Goal: Task Accomplishment & Management: Manage account settings

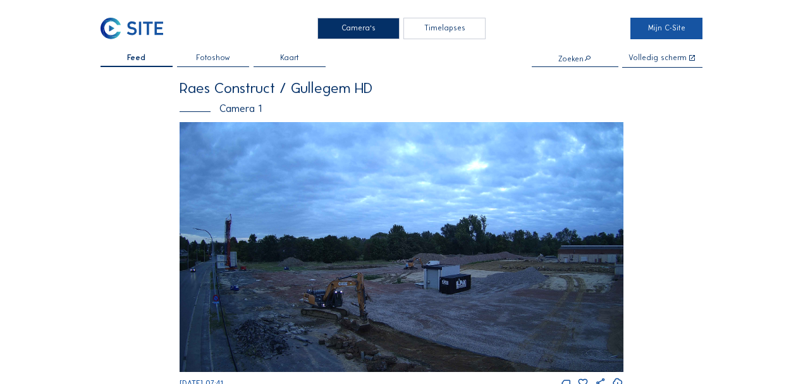
click at [639, 29] on link "Mijn C-Site" at bounding box center [666, 28] width 72 height 21
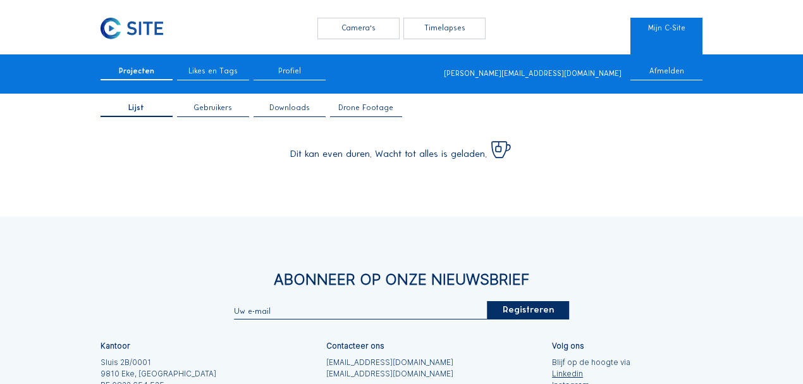
click at [197, 109] on span "Gebruikers" at bounding box center [212, 108] width 39 height 8
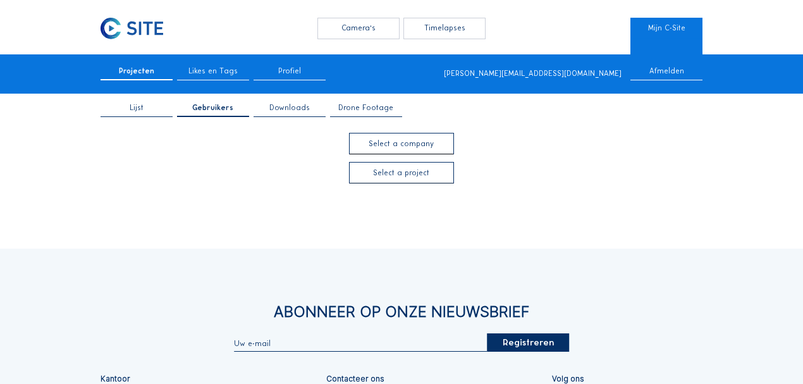
click at [388, 145] on div at bounding box center [401, 143] width 103 height 20
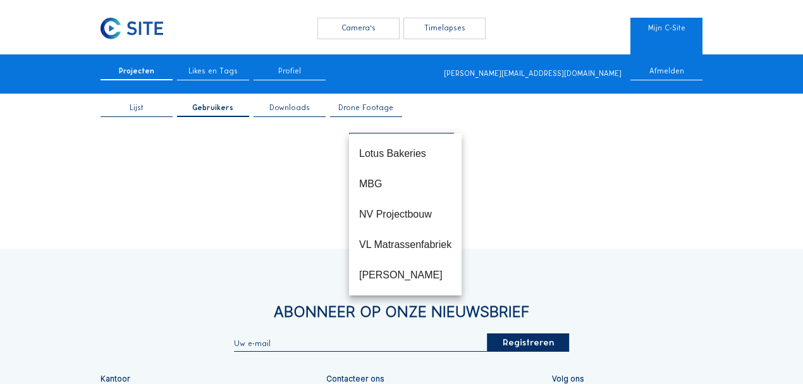
click at [295, 227] on div "Camera's Timelapses Mijn C-Site Projecten Likes en Tags Profiel [PERSON_NAME][E…" at bounding box center [401, 276] width 803 height 553
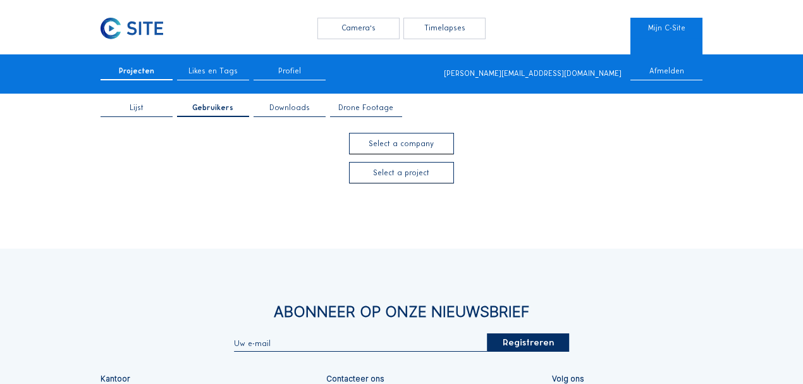
click at [376, 135] on div at bounding box center [401, 143] width 103 height 20
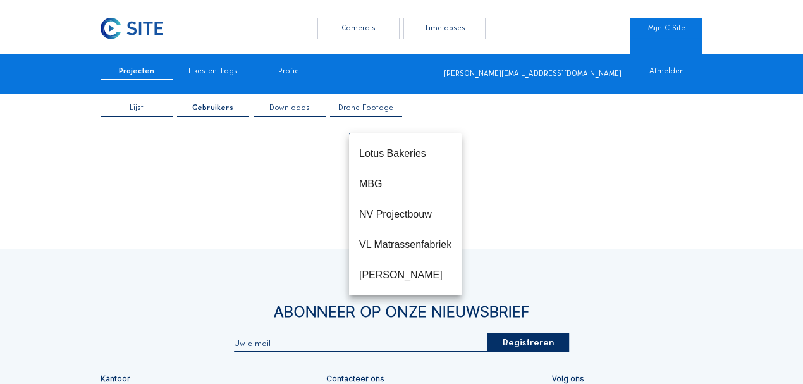
click at [298, 182] on div at bounding box center [402, 172] width 444 height 21
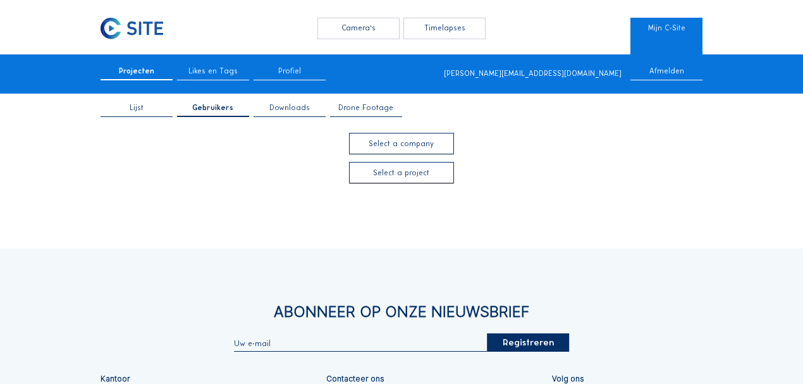
click at [386, 175] on div at bounding box center [401, 173] width 103 height 20
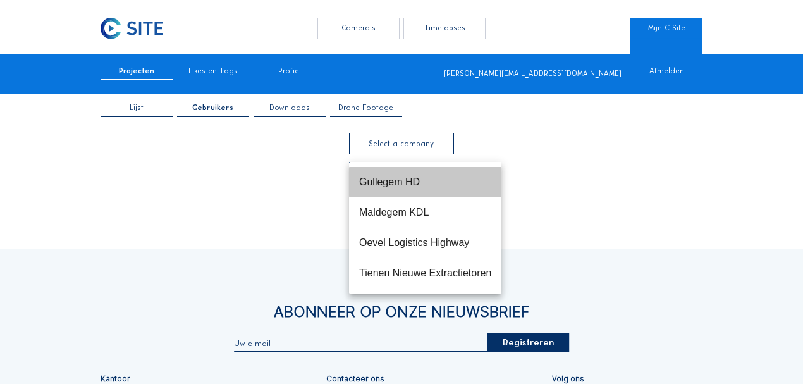
click at [386, 175] on div "Gullegem HD" at bounding box center [425, 181] width 132 height 27
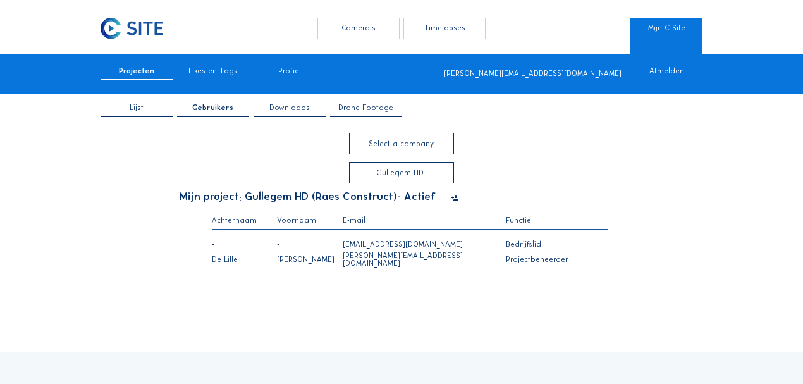
click at [451, 199] on icon at bounding box center [455, 197] width 8 height 9
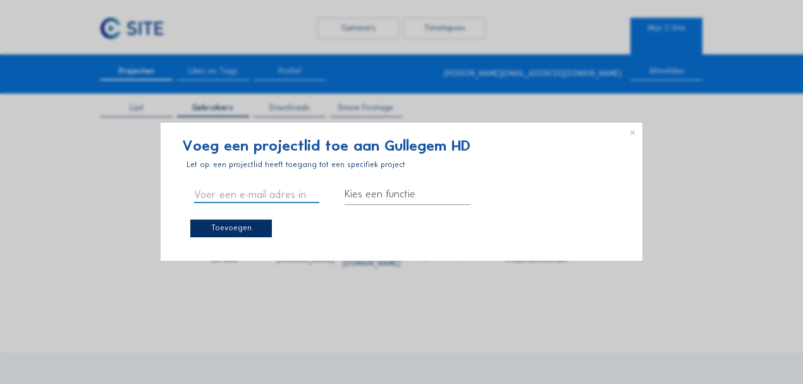
click at [235, 188] on input "text" at bounding box center [257, 194] width 126 height 16
paste input "louis@raesconstruct.be"
type input "louis@raesconstruct.be"
click at [371, 188] on div at bounding box center [408, 194] width 126 height 20
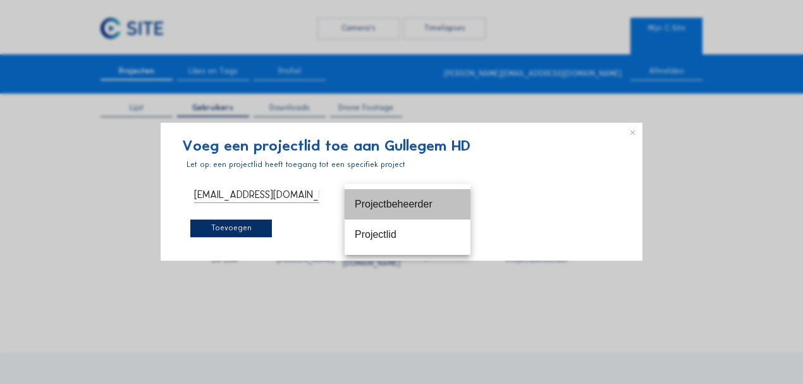
click at [392, 203] on div "Projectbeheerder" at bounding box center [408, 204] width 106 height 12
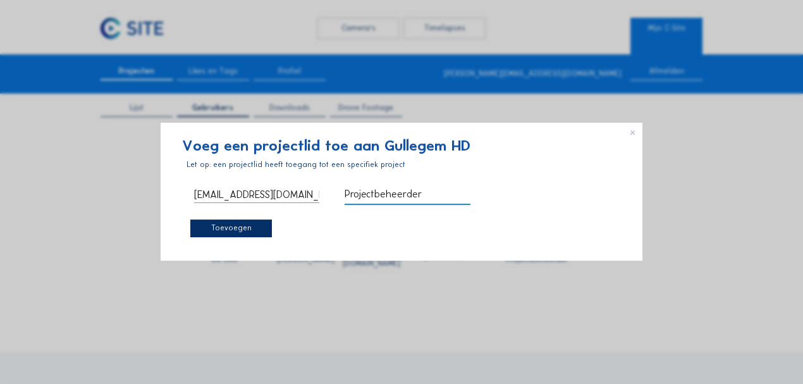
click at [224, 235] on div "Toevoegen" at bounding box center [231, 228] width 82 height 18
